Goal: Information Seeking & Learning: Compare options

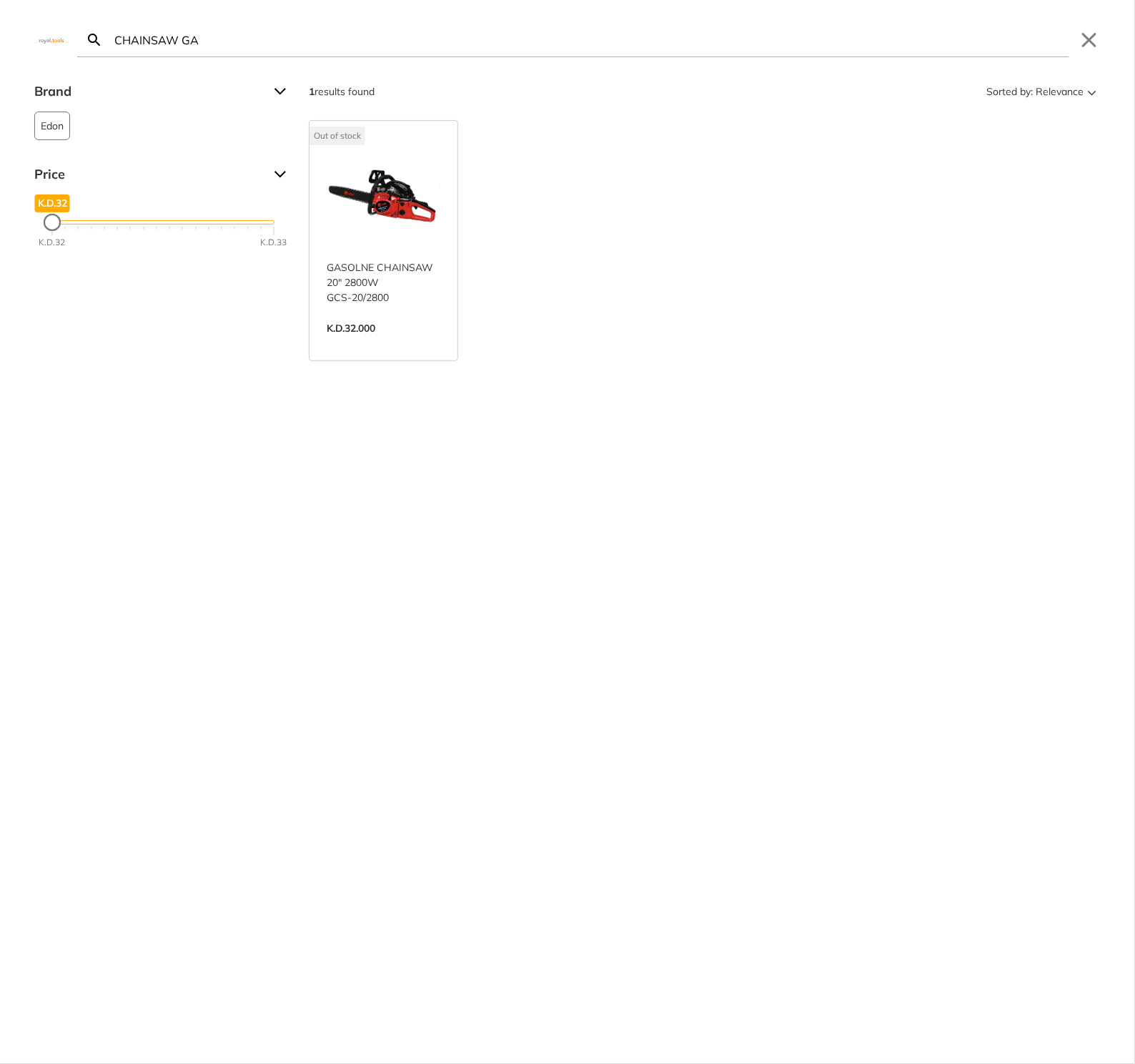
type input "CHAINSAW GA"
click at [364, 343] on link "View more →" at bounding box center [383, 343] width 113 height 0
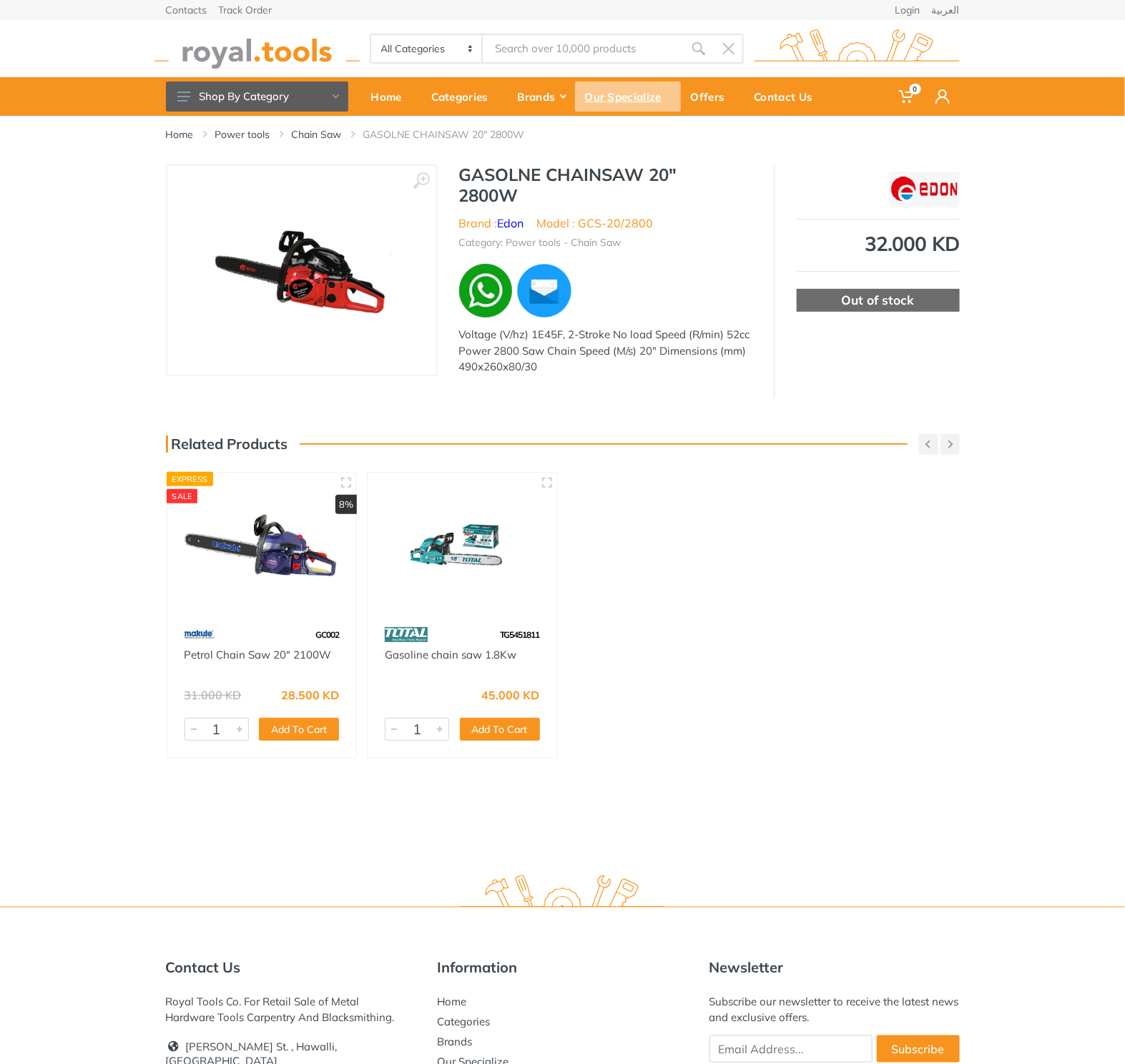
type input "CHAINSAW GA"
click at [240, 44] on img at bounding box center [256, 49] width 205 height 39
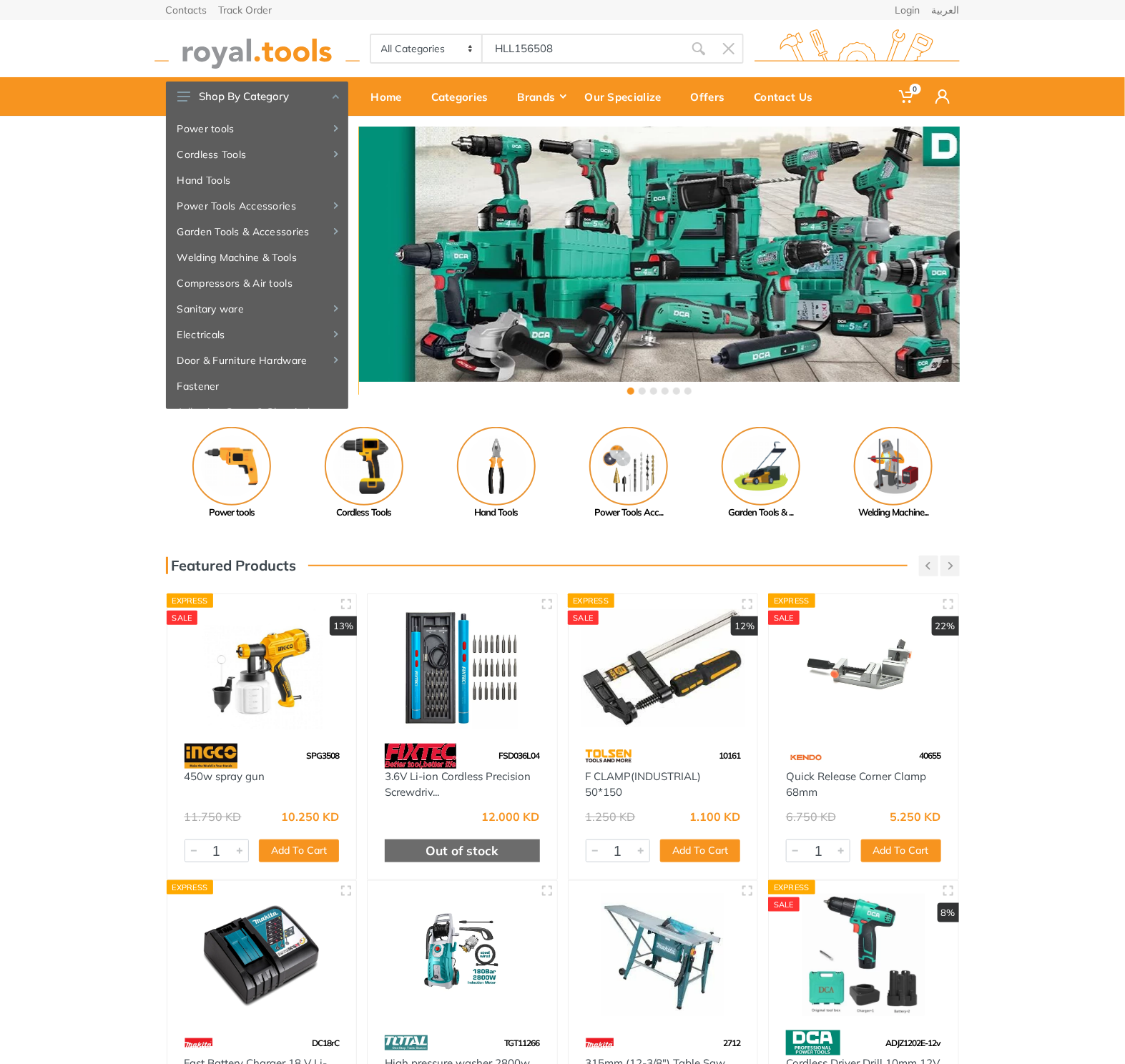
type input "HLL156508"
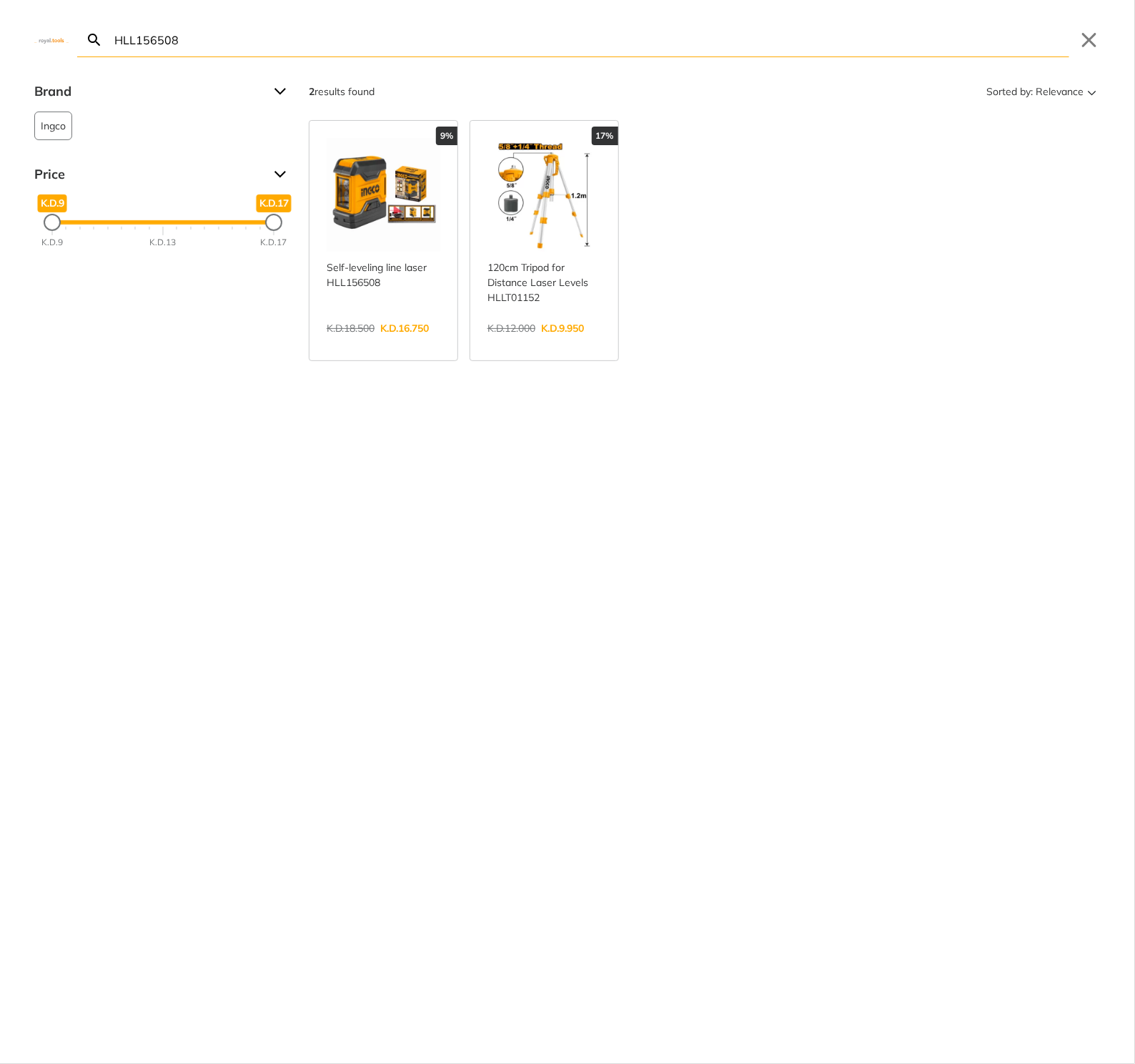
type input "HLL156508"
click at [394, 343] on link "View more →" at bounding box center [383, 343] width 113 height 0
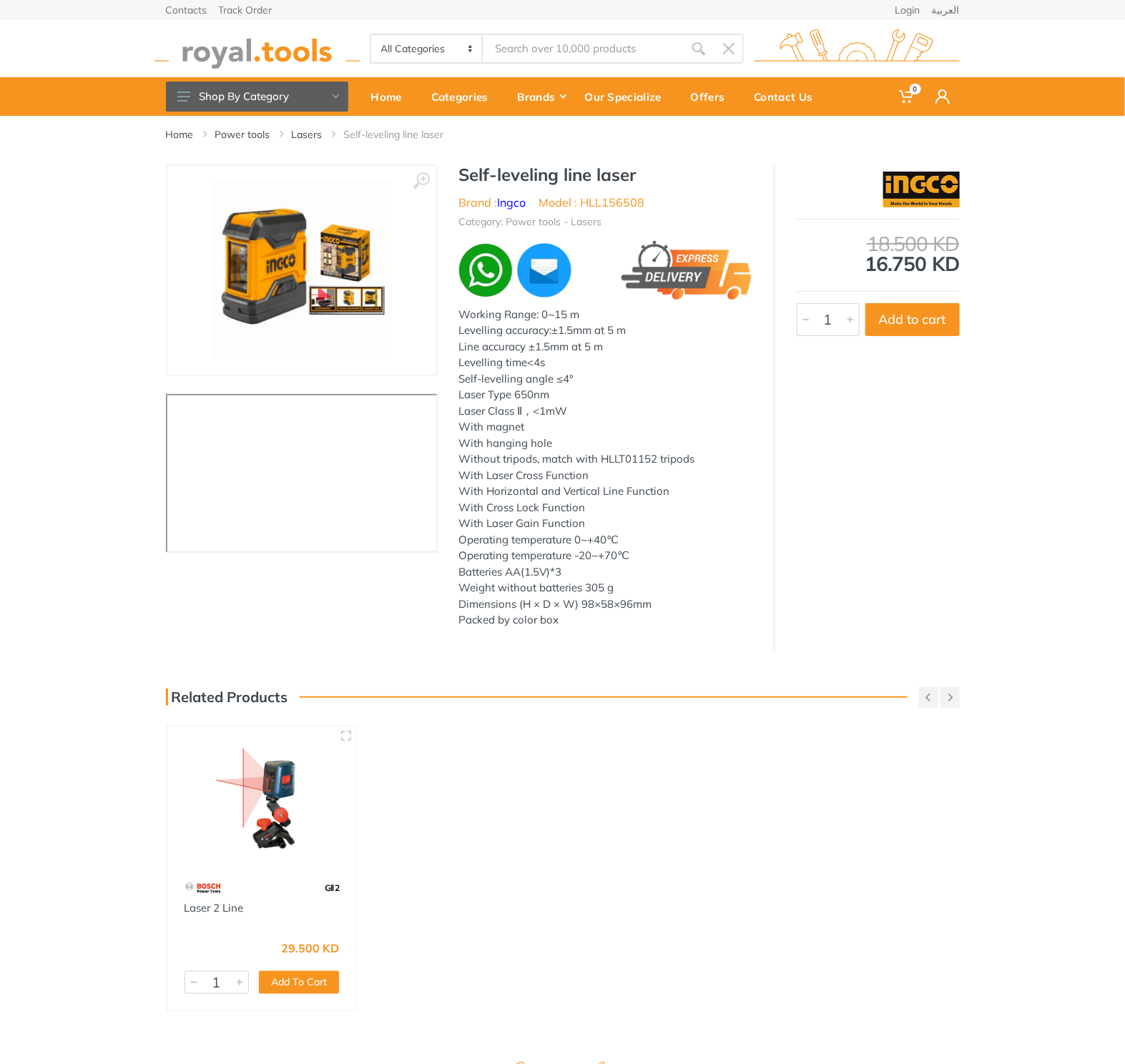
type input "HLL156508"
click at [480, 173] on h1 "Self-leveling line laser" at bounding box center [606, 175] width 293 height 21
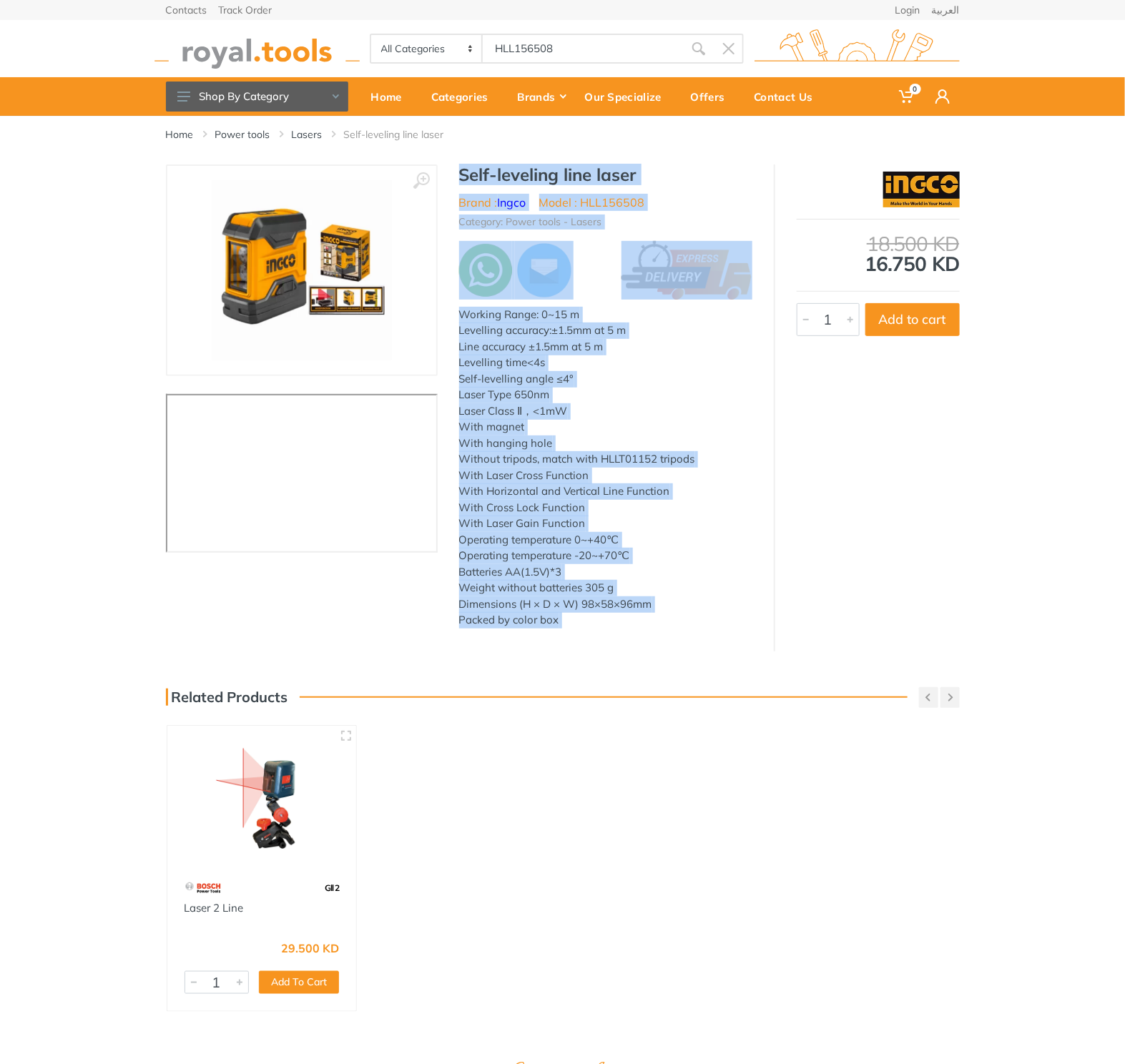
drag, startPoint x: 480, startPoint y: 173, endPoint x: 617, endPoint y: 638, distance: 484.8
click at [617, 638] on div "‹ › Self-leveling line laser Brand : Ingco" at bounding box center [562, 408] width 793 height 487
copy div "Self-leveling line laser Brand : Ingco Model : HLL156508 Category: Power tools …"
click at [582, 44] on body "0 0" at bounding box center [562, 532] width 1125 height 1064
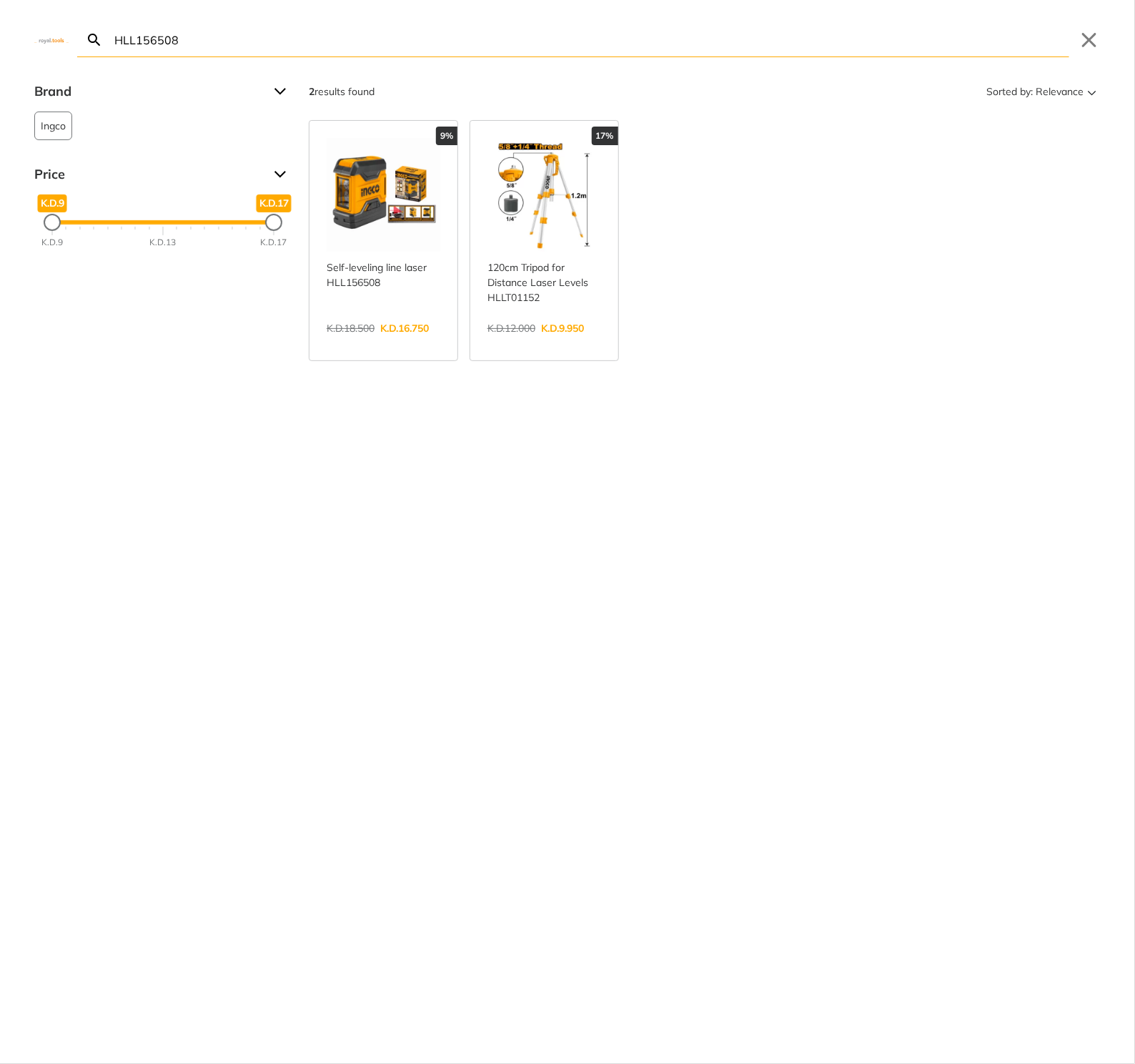
click at [559, 46] on input "HLL156508" at bounding box center [590, 40] width 958 height 34
paste input "CIWLI2085"
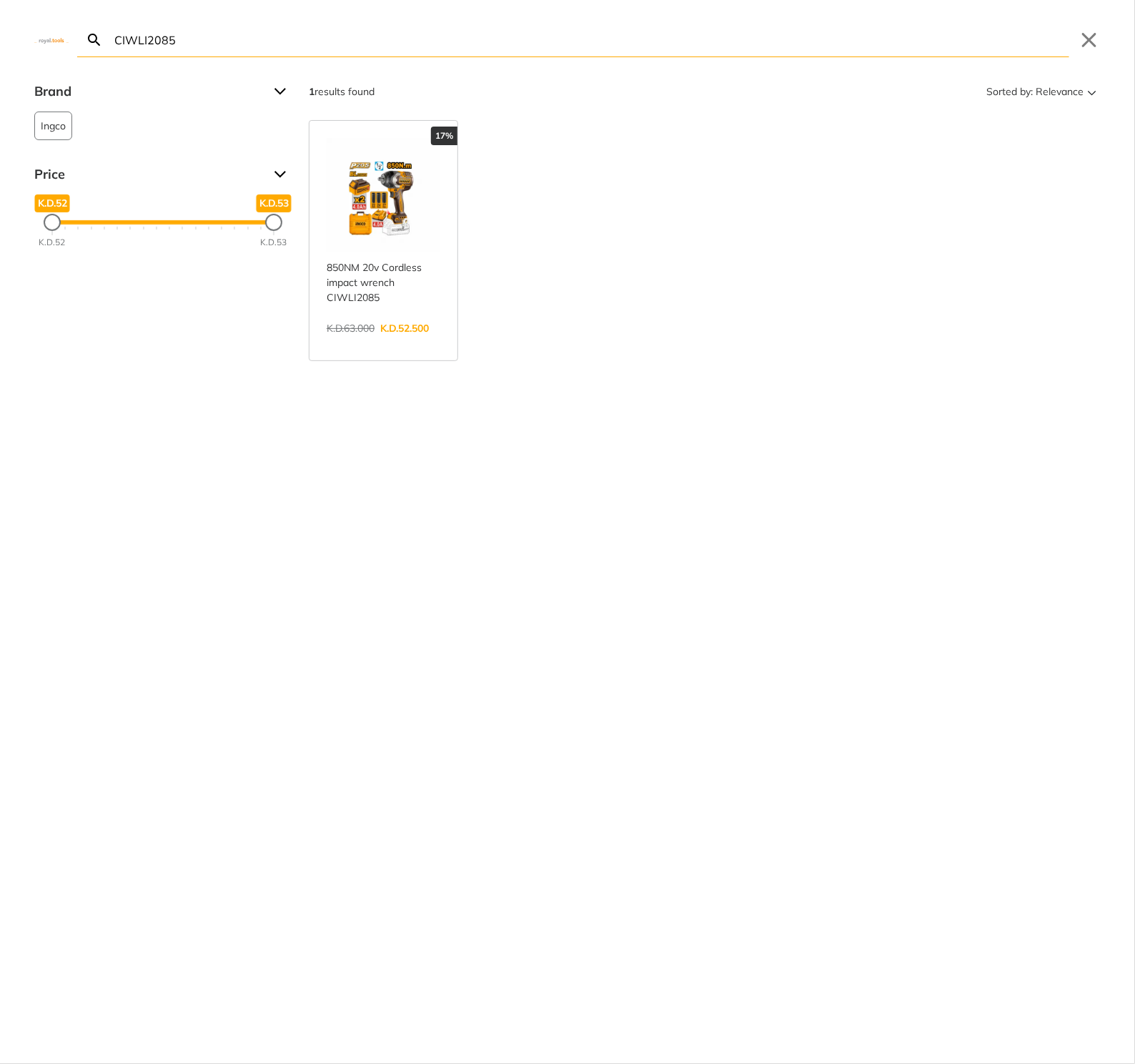
type input "CIWLI2085"
click at [369, 343] on link "View more →" at bounding box center [383, 343] width 113 height 0
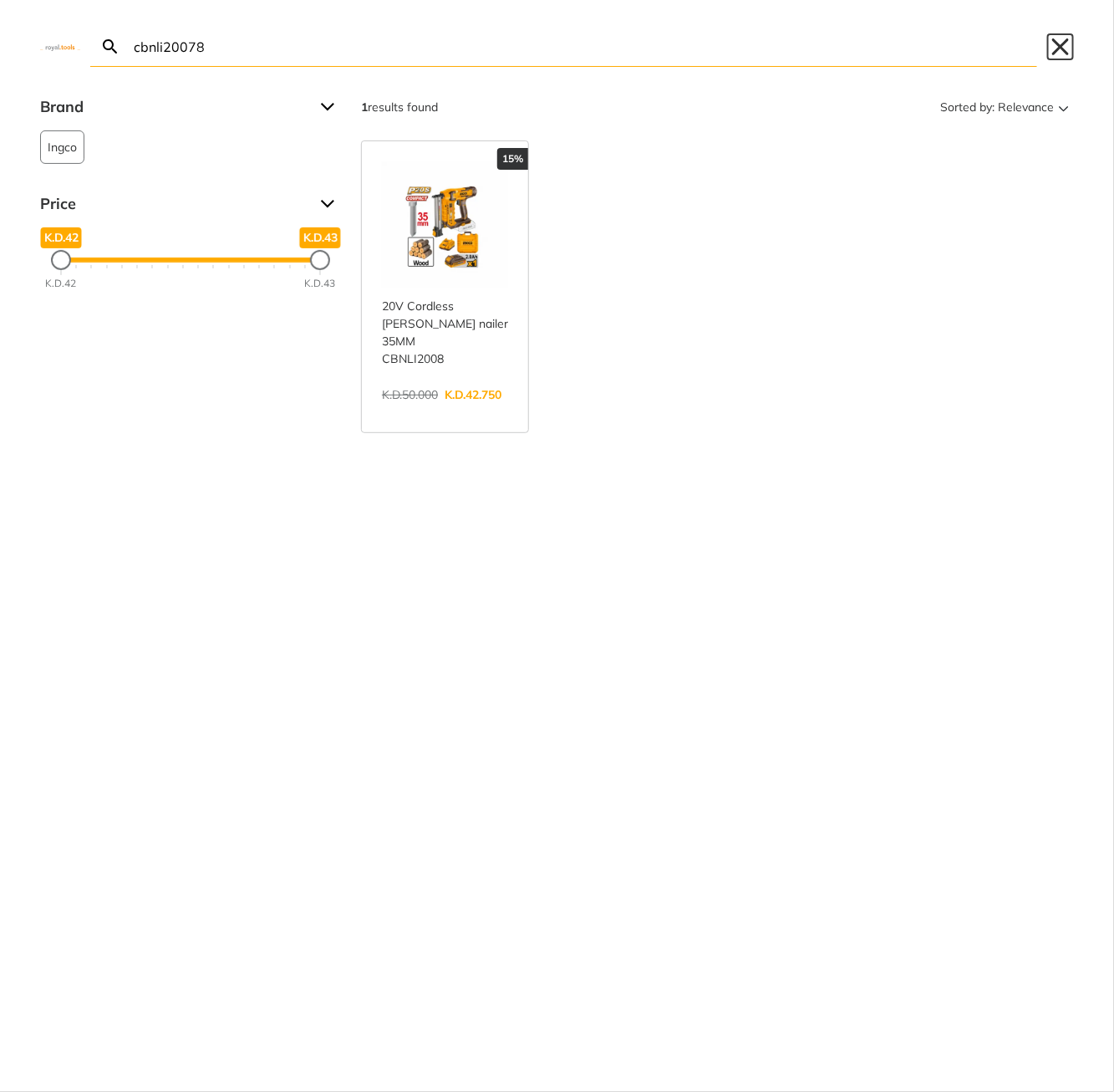
click at [1060, 45] on button "Close" at bounding box center [1060, 47] width 27 height 27
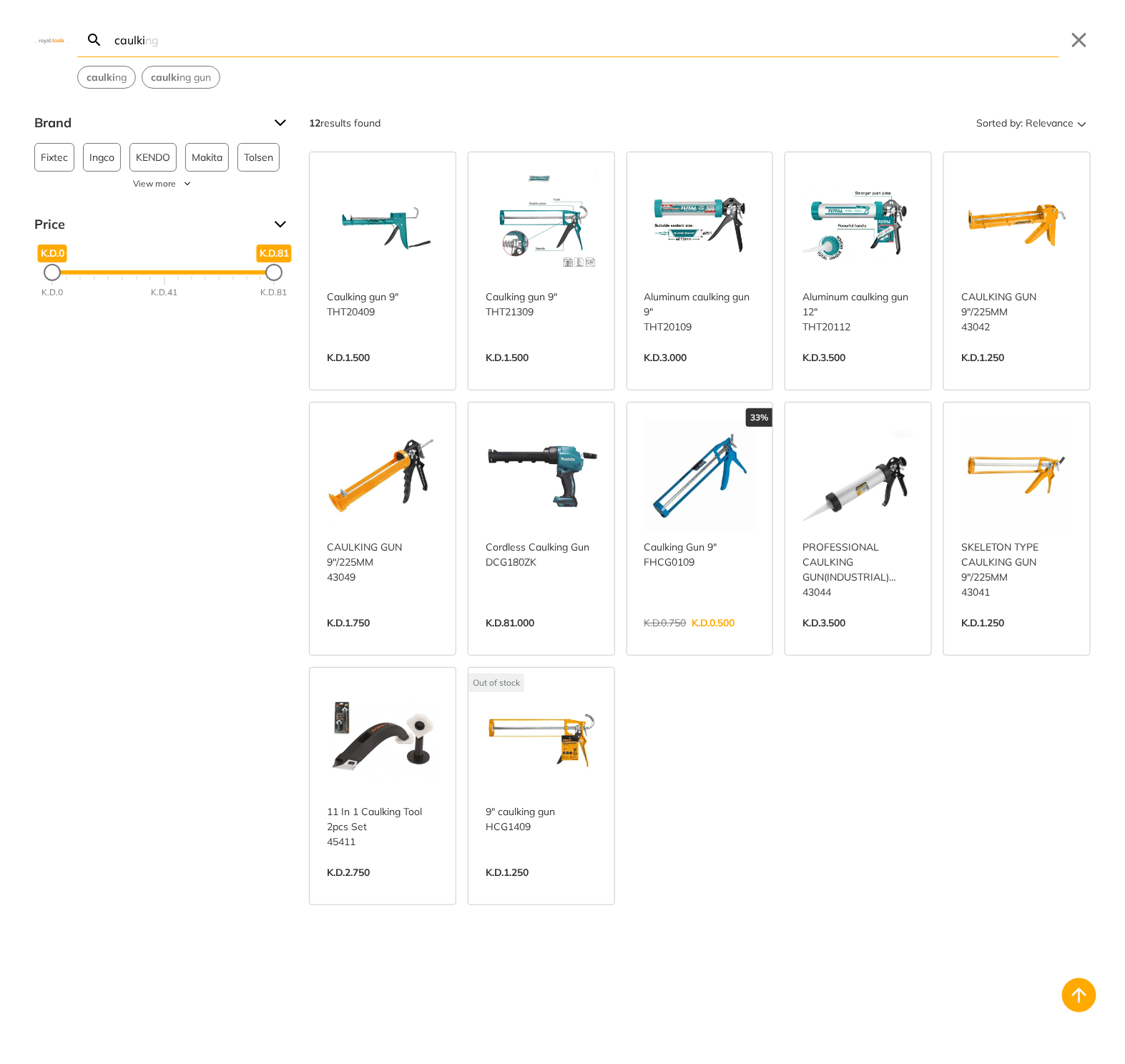
click at [555, 47] on body "0 0" at bounding box center [562, 532] width 1125 height 1064
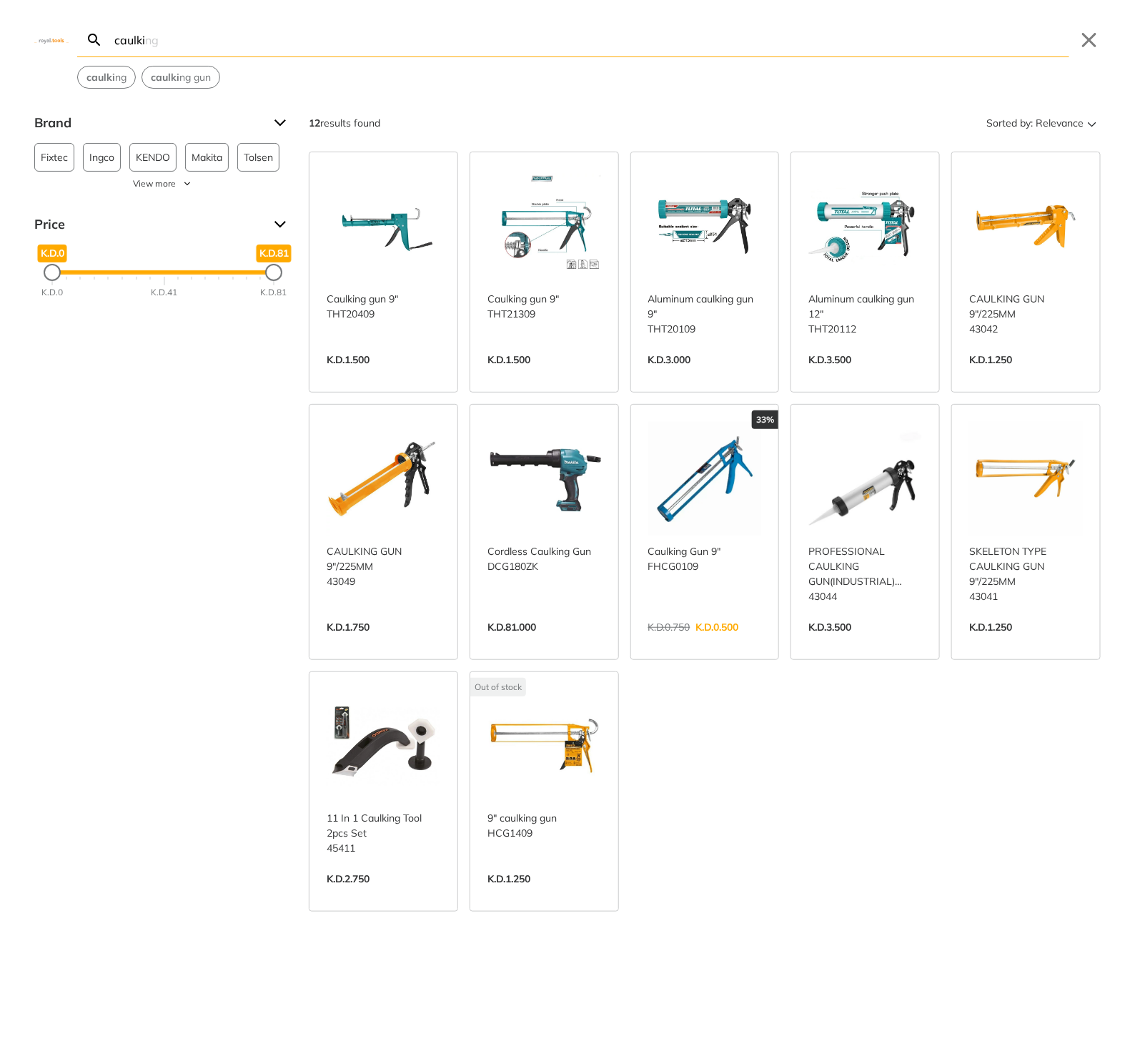
type input "pb0"
click at [316, 44] on input "caulki" at bounding box center [590, 40] width 958 height 34
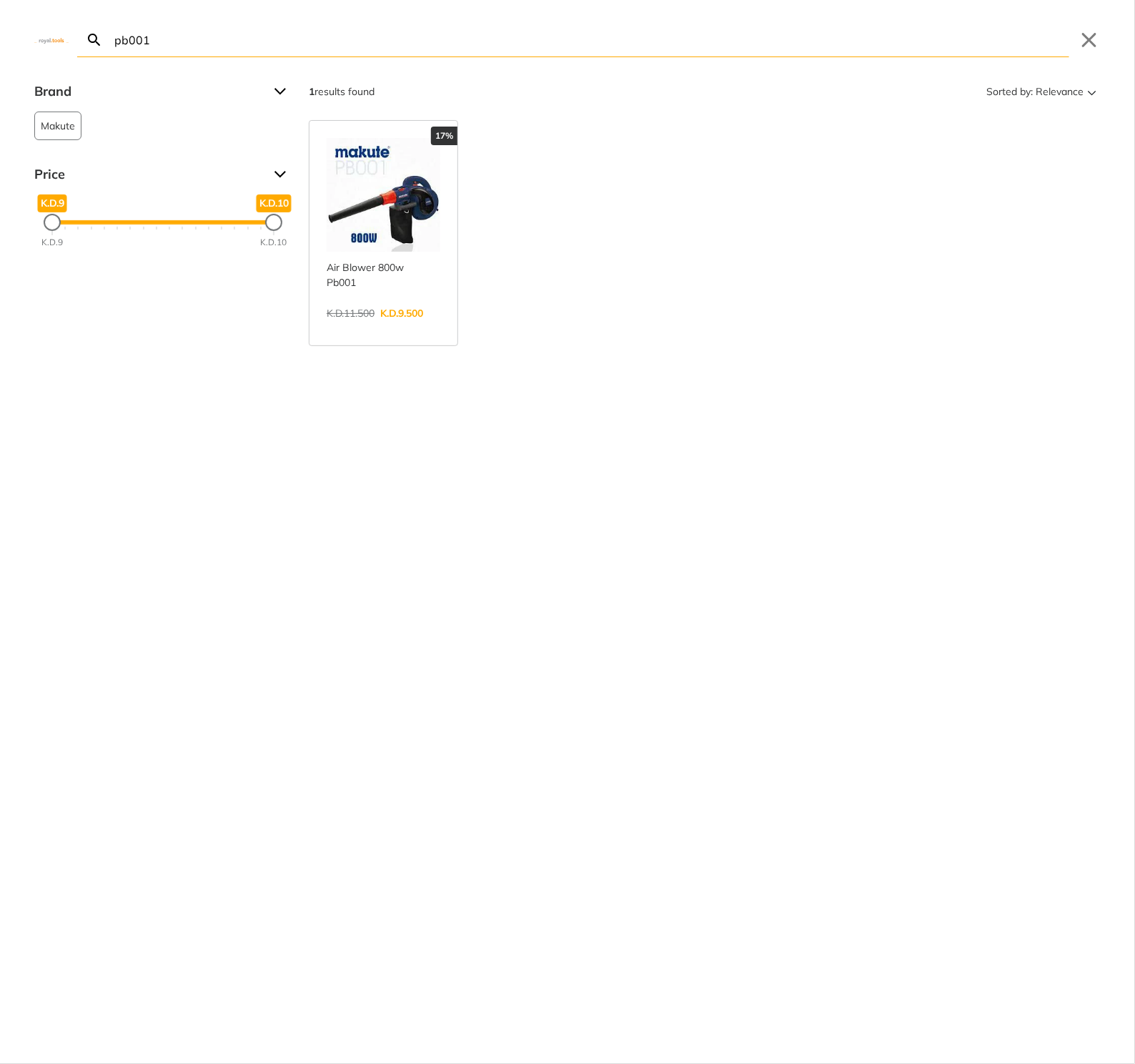
type input "pb001"
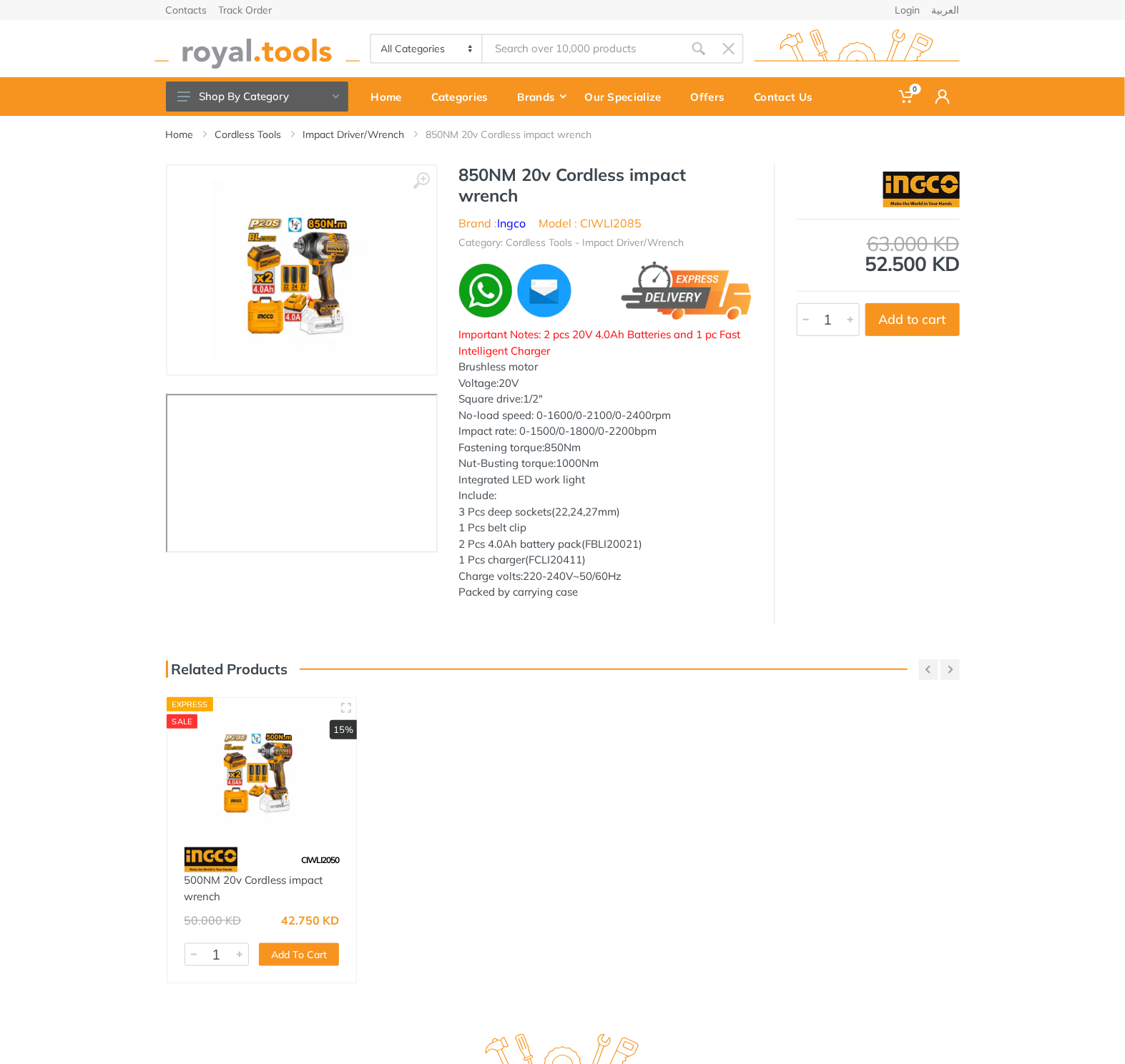
type input "CIWLI2085"
click at [555, 507] on div "Important Notes: 2 pcs 20V 4.0Ah Batteries and 1 pc Fast Intelligent Charger Br…" at bounding box center [606, 463] width 293 height 274
click at [483, 178] on h1 "850NM 20v Cordless impact wrench" at bounding box center [606, 185] width 293 height 42
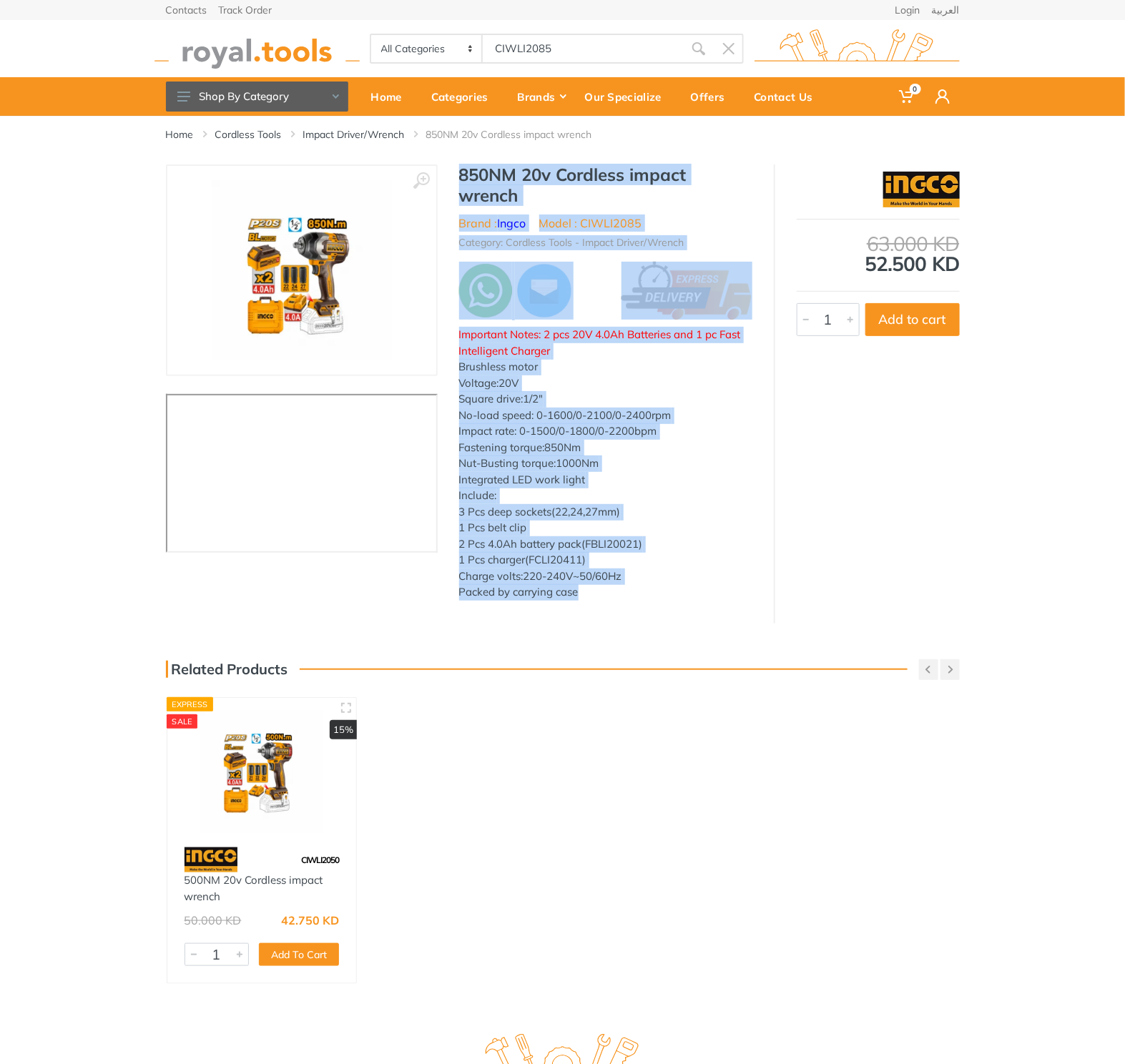
drag, startPoint x: 483, startPoint y: 178, endPoint x: 594, endPoint y: 591, distance: 427.7
click at [594, 591] on div "850NM 20v Cordless impact wrench Brand : Ingco Model : CIWLI2085 Category: Cord…" at bounding box center [606, 387] width 336 height 445
copy div "850NM 20v Cordless impact wrench Brand : Ingco Model : CIWLI2085 Category: Cord…"
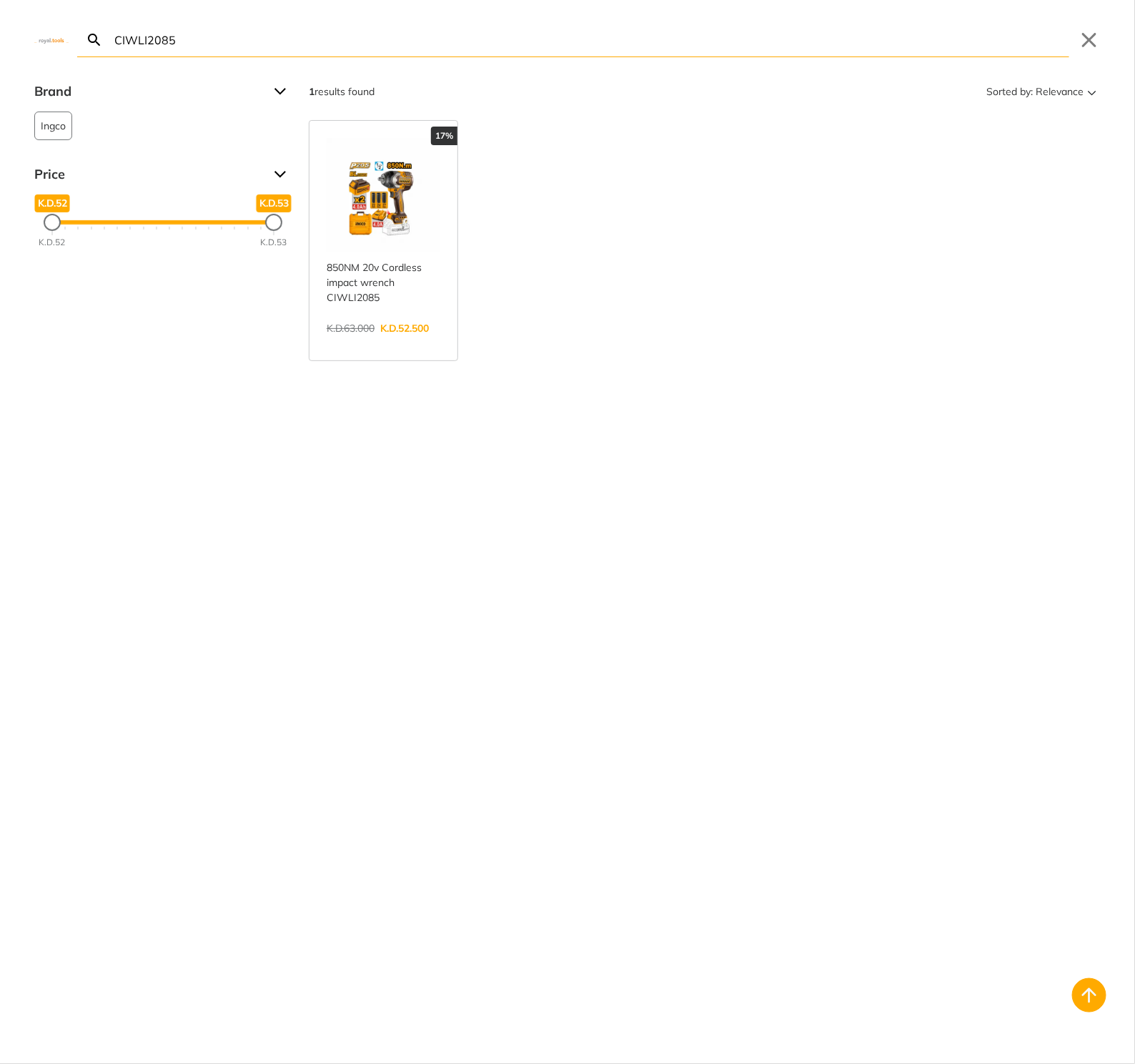
click at [591, 58] on body "0 0" at bounding box center [567, 532] width 1135 height 1064
click at [582, 47] on input "CIWLI2085" at bounding box center [590, 40] width 958 height 34
paste input "TTAC2506"
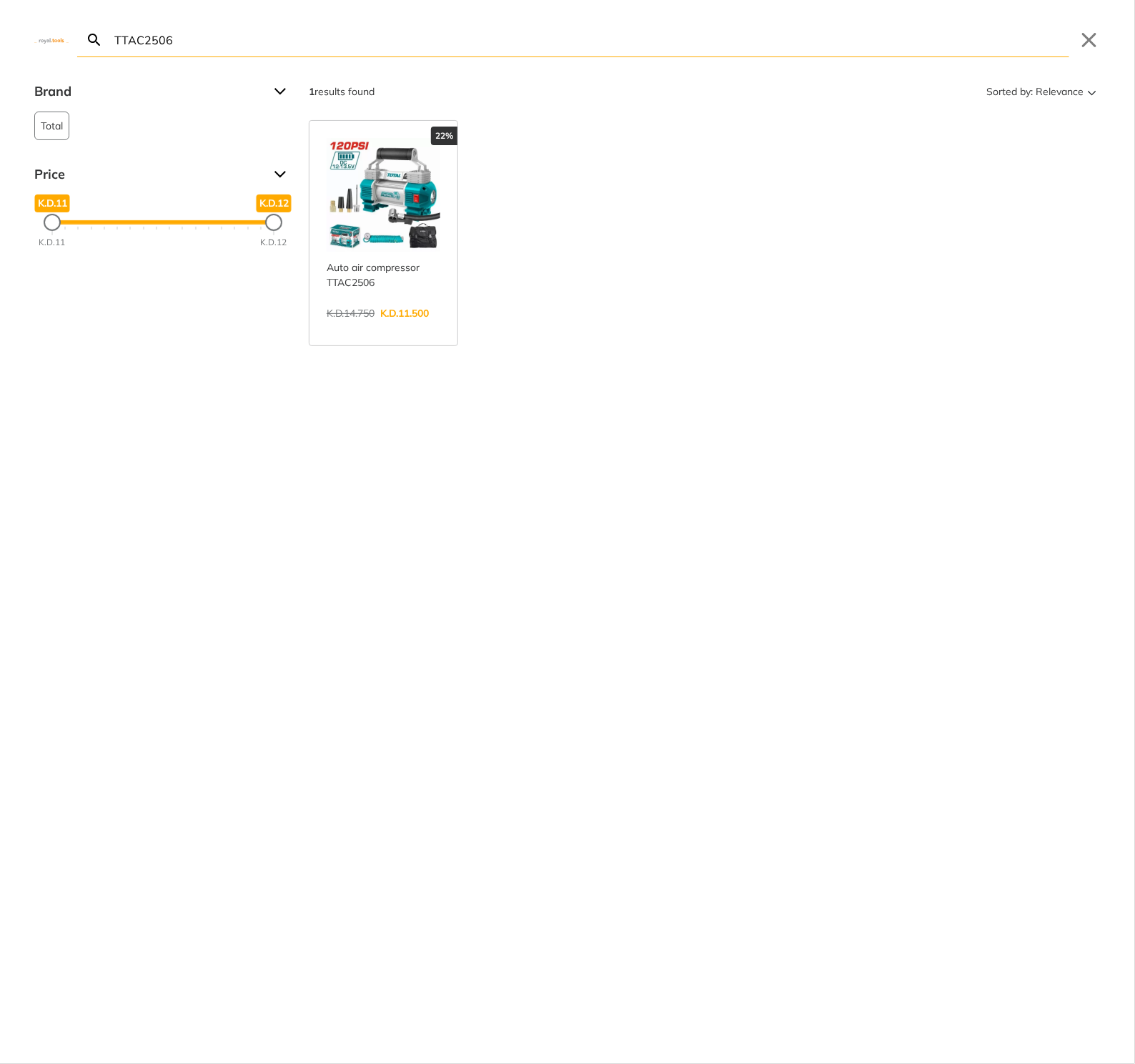
type input "TTAC2506"
click at [419, 328] on link "View more →" at bounding box center [383, 328] width 113 height 0
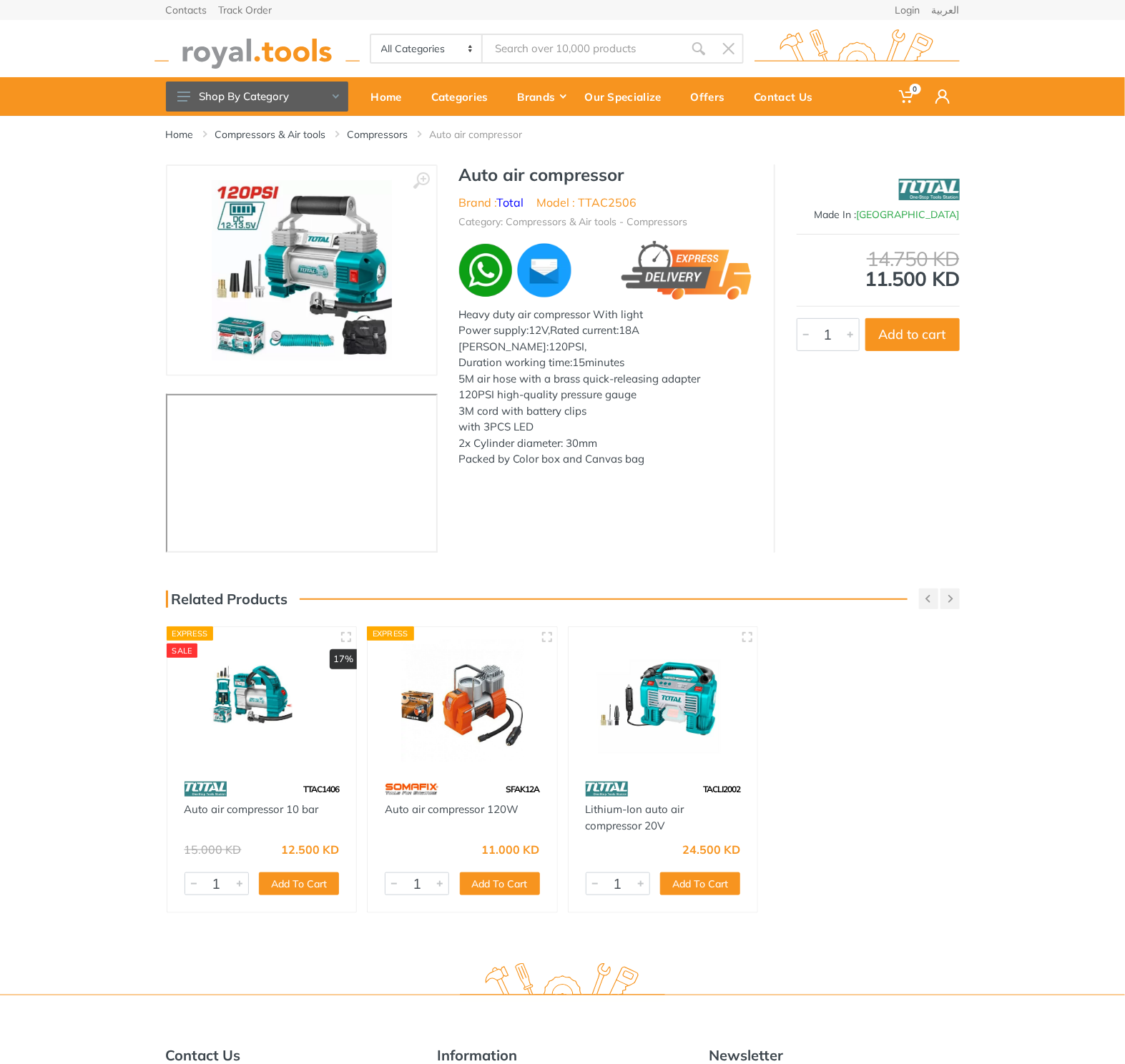
type input "TTAC2506"
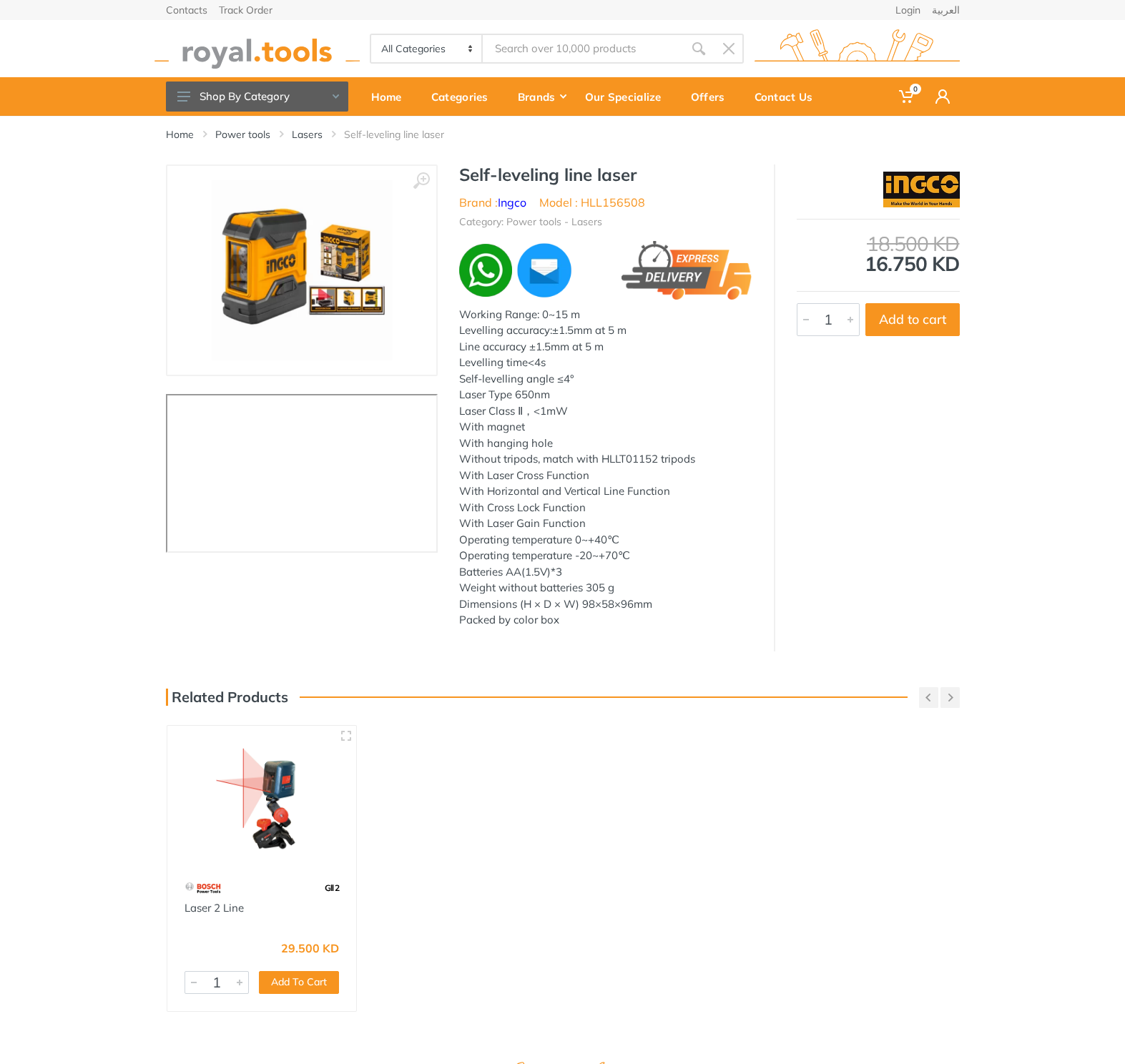
click at [612, 185] on h1 "Self-leveling line laser" at bounding box center [606, 175] width 293 height 21
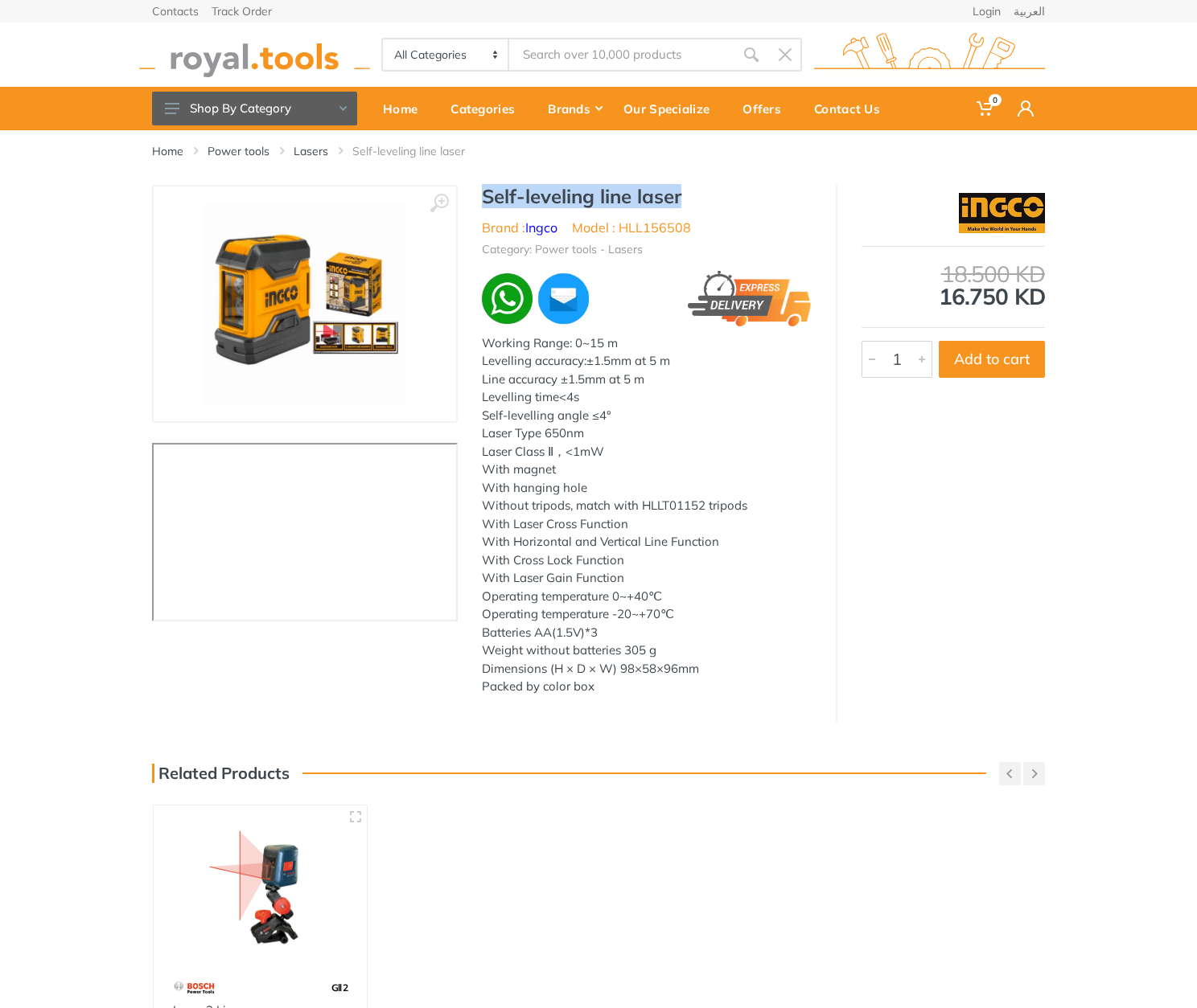
type input "CIWLI2085"
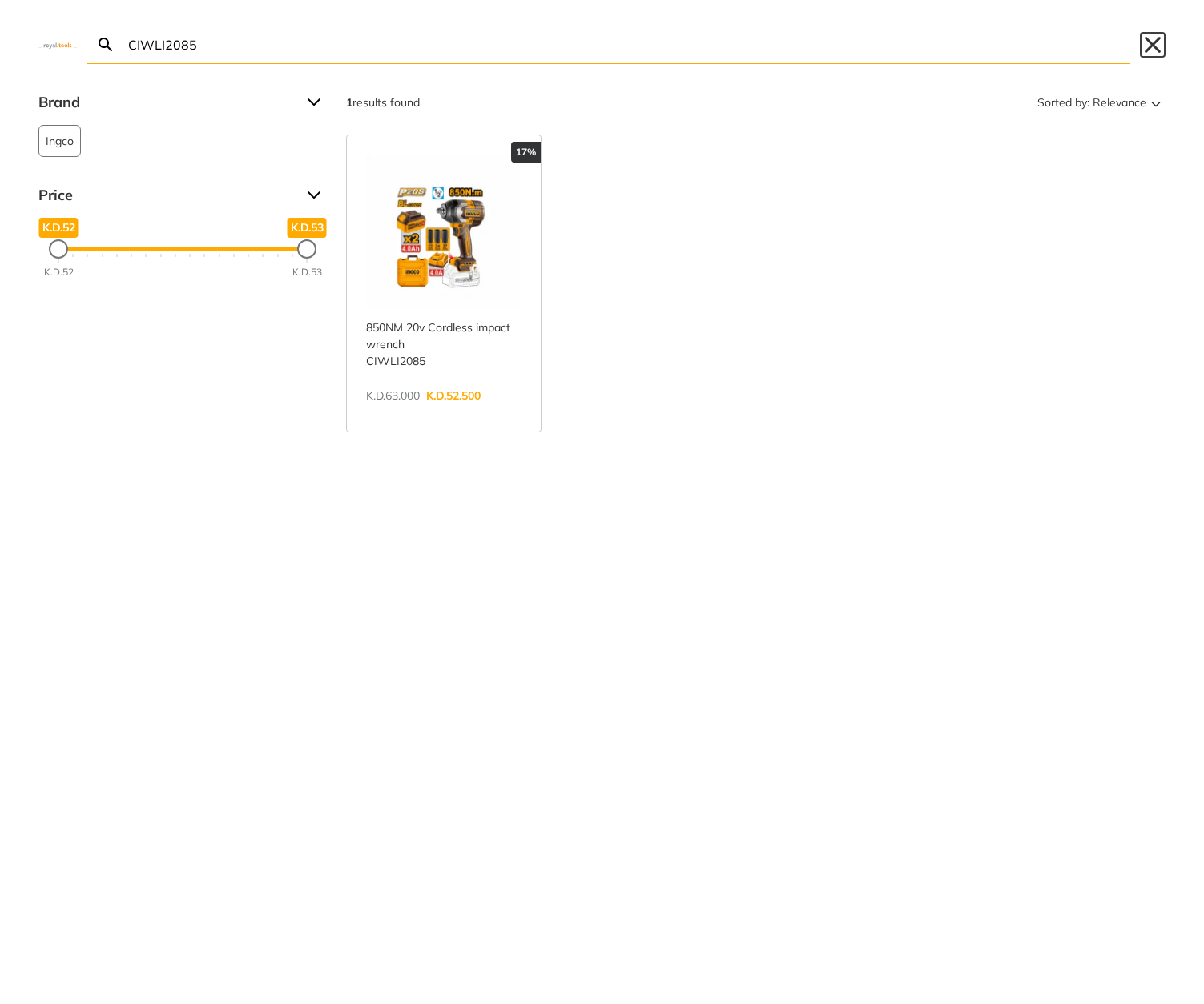
click at [1148, 40] on button "Close" at bounding box center [1153, 45] width 26 height 26
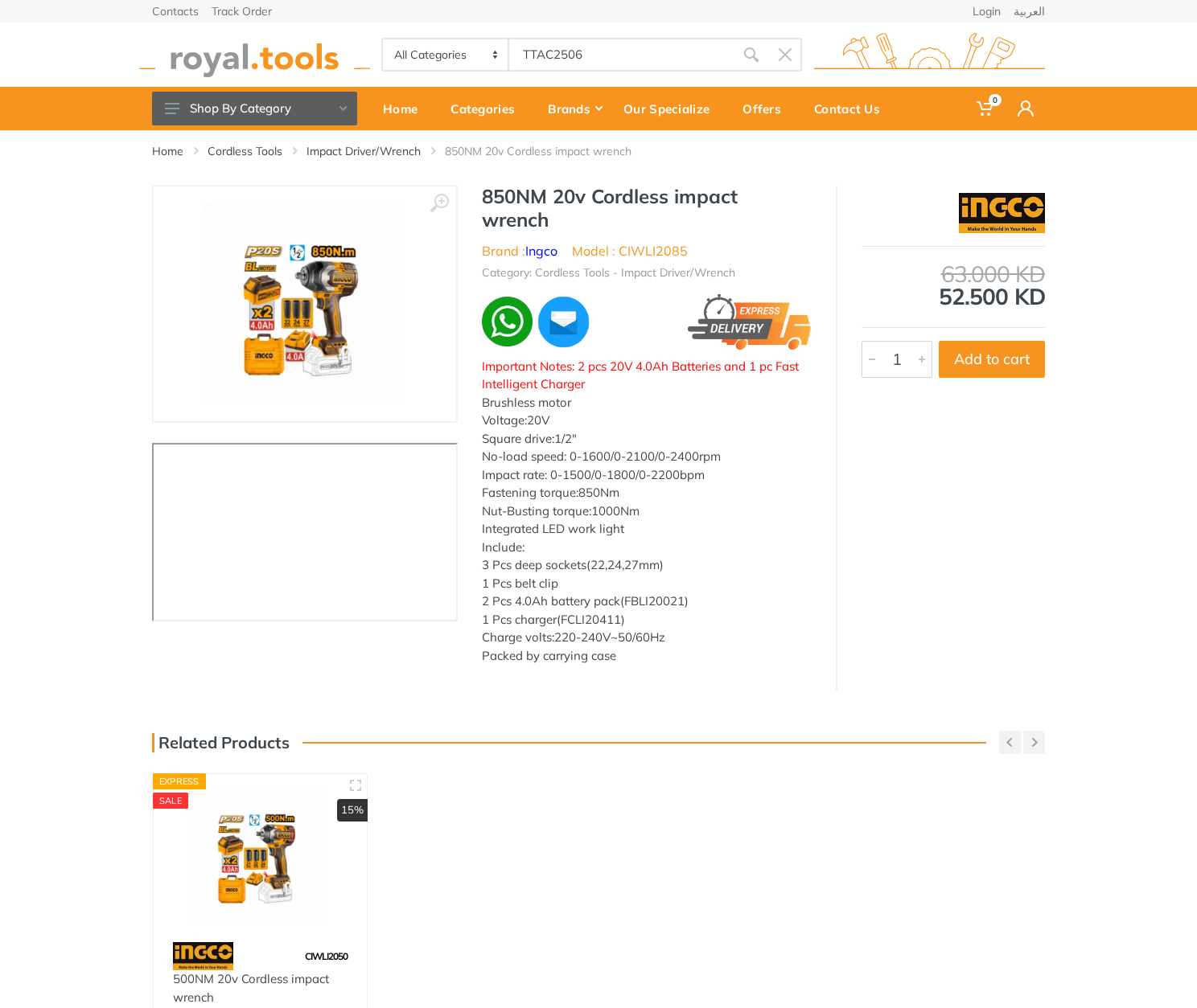
click at [501, 190] on h1 "850NM 20v Cordless impact wrench" at bounding box center [646, 208] width 330 height 47
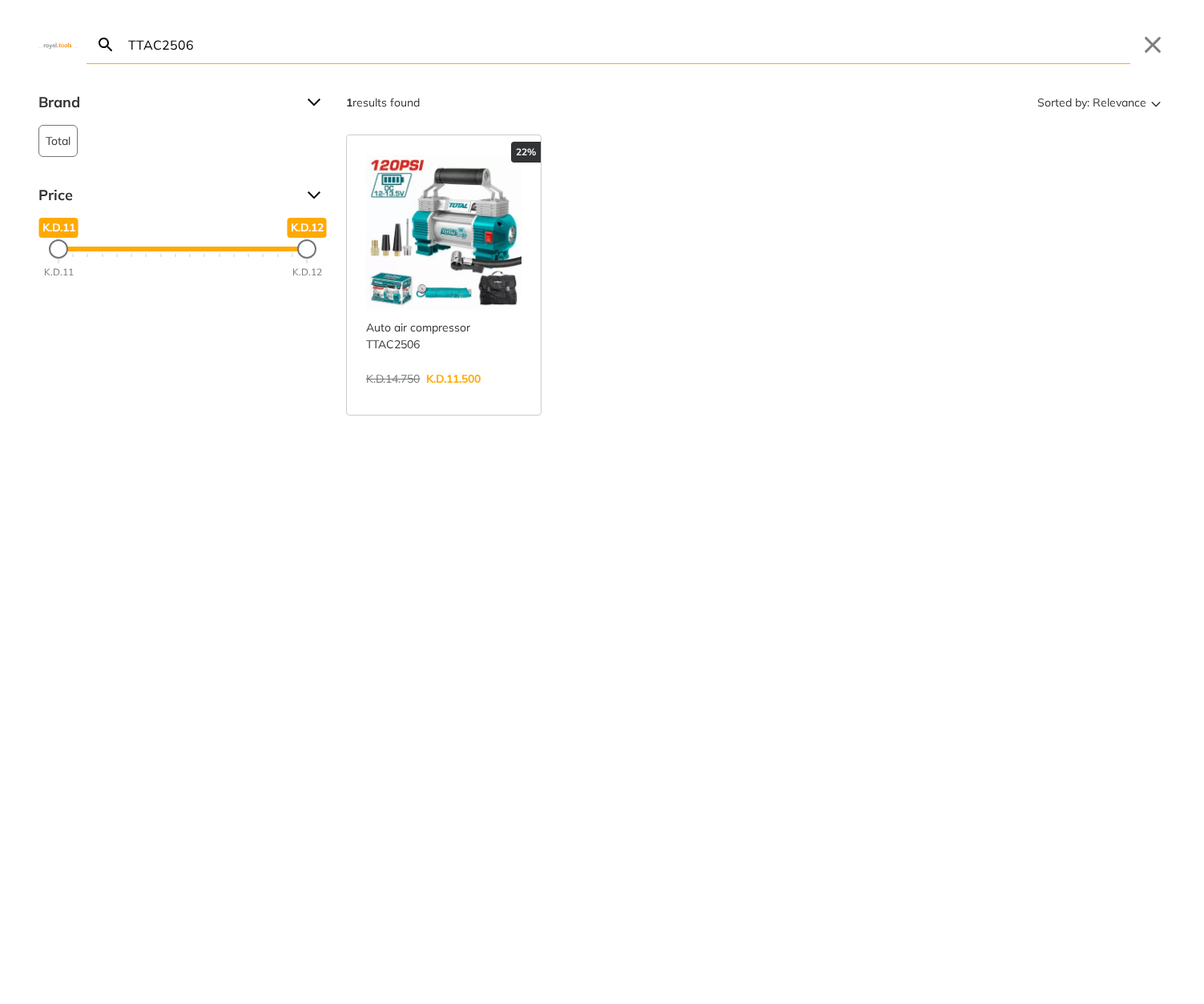
drag, startPoint x: 500, startPoint y: 189, endPoint x: 559, endPoint y: 209, distance: 62.3
click at [559, 209] on body "0 0" at bounding box center [602, 502] width 1204 height 1004
click at [1149, 35] on button "Close" at bounding box center [1153, 45] width 26 height 26
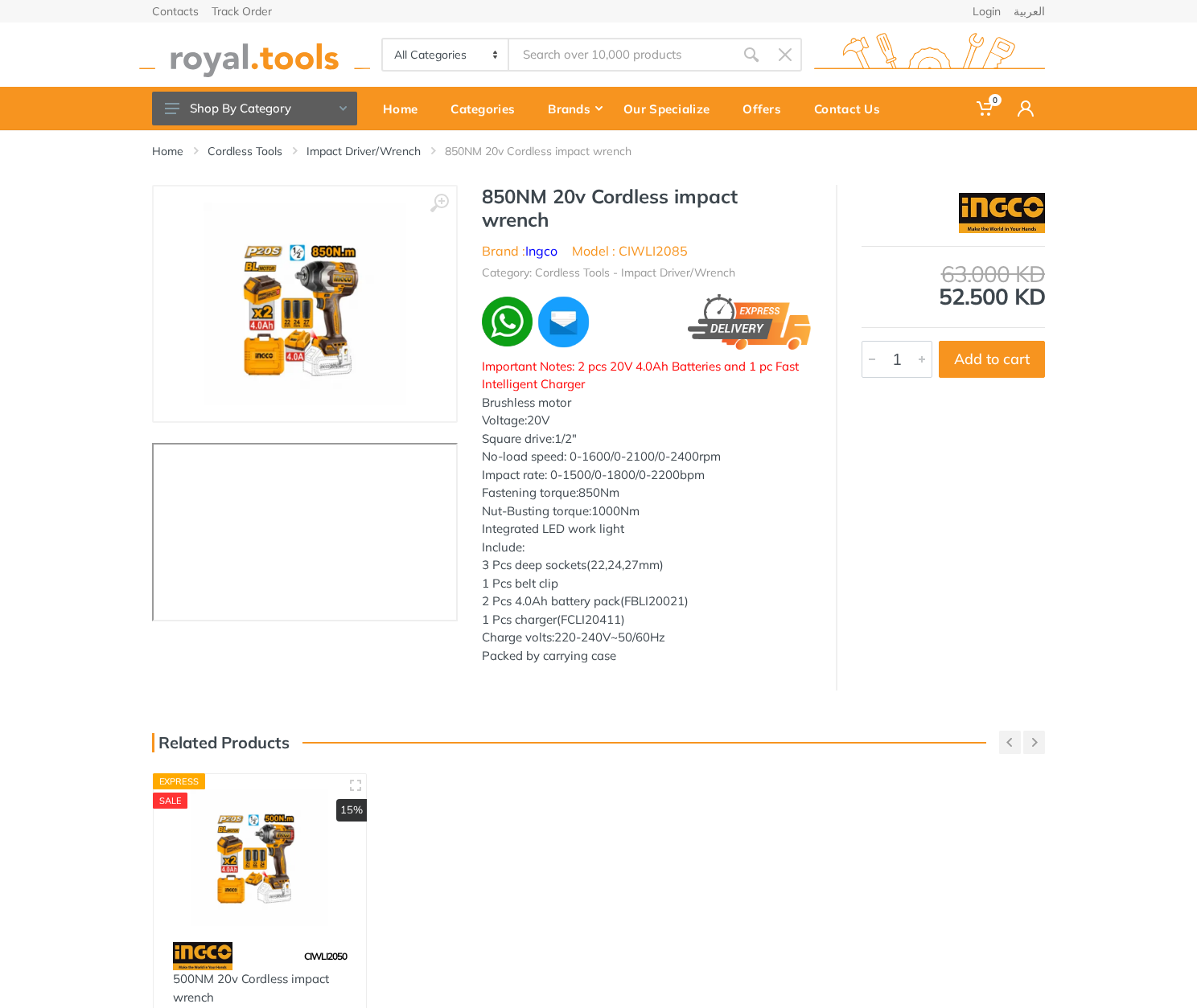
click at [517, 195] on h1 "850NM 20v Cordless impact wrench" at bounding box center [646, 208] width 330 height 47
drag, startPoint x: 517, startPoint y: 195, endPoint x: 558, endPoint y: 219, distance: 47.5
click at [558, 219] on h1 "850NM 20v Cordless impact wrench" at bounding box center [646, 208] width 330 height 47
copy div "850NM 20v Cordless impact wrench"
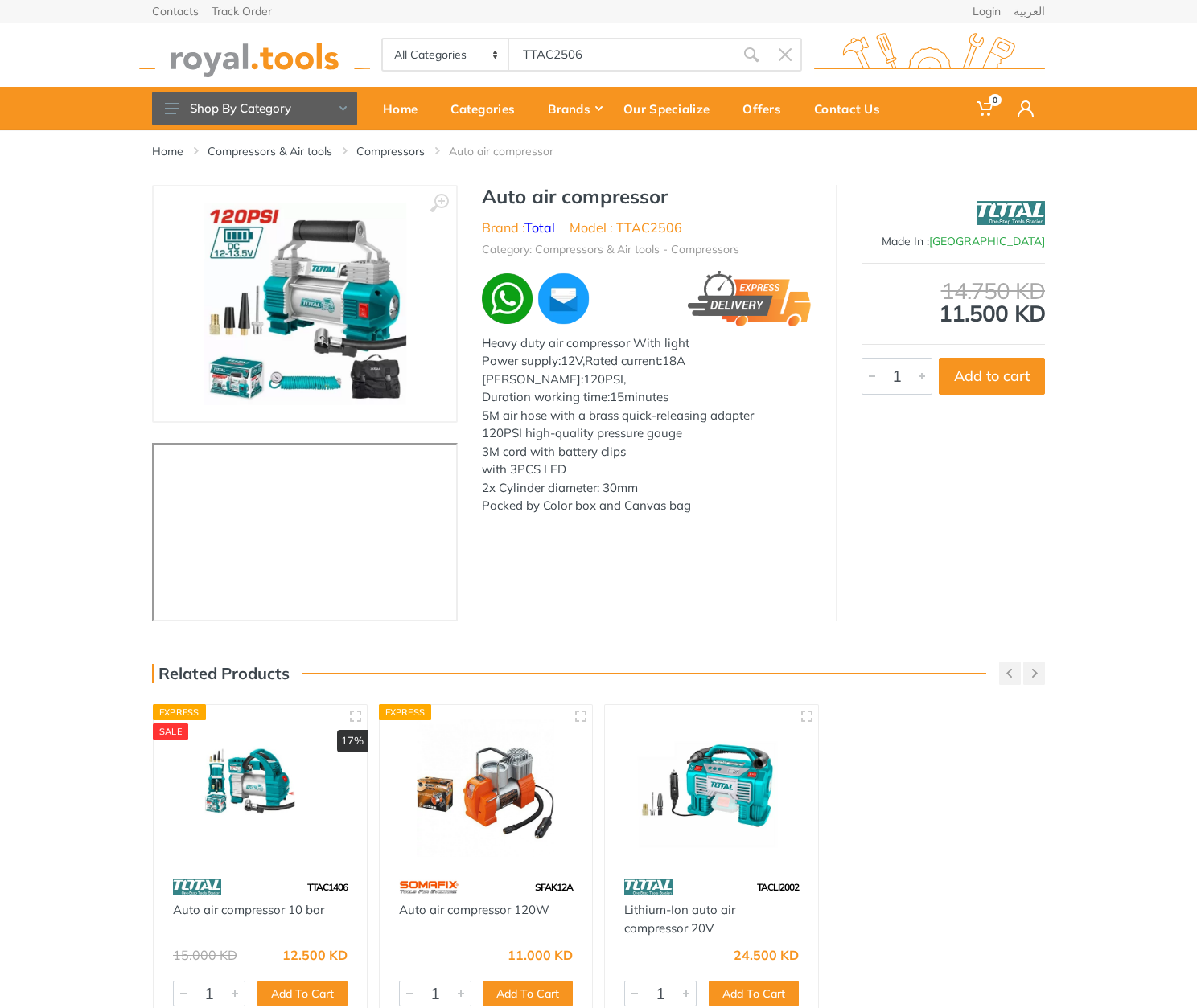
click at [509, 193] on h1 "Auto air compressor" at bounding box center [646, 197] width 330 height 23
drag, startPoint x: 521, startPoint y: 193, endPoint x: 607, endPoint y: 191, distance: 86.0
click at [607, 191] on h1 "Auto air compressor" at bounding box center [646, 197] width 330 height 23
